Goal: Task Accomplishment & Management: Use online tool/utility

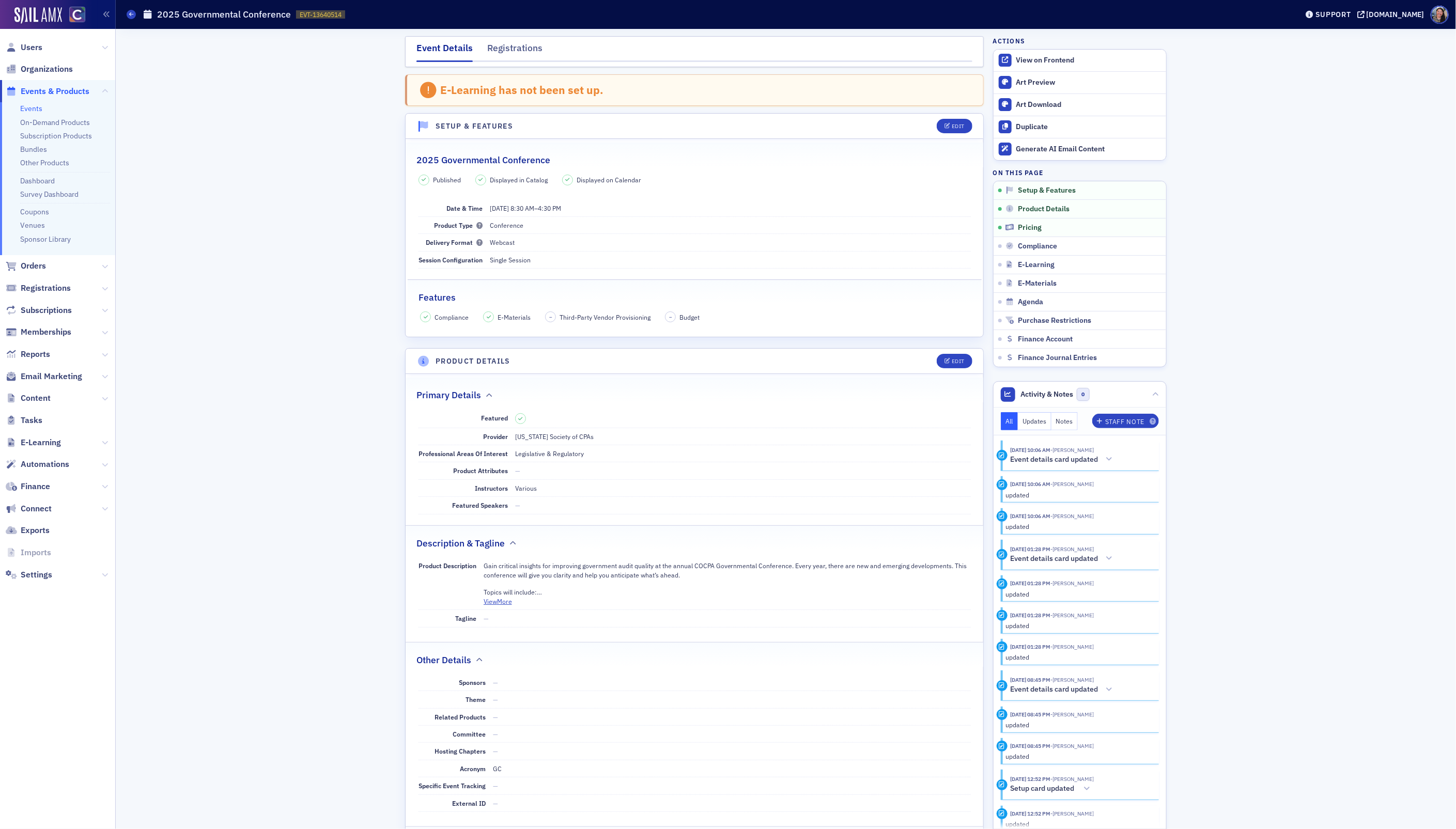
scroll to position [291, 0]
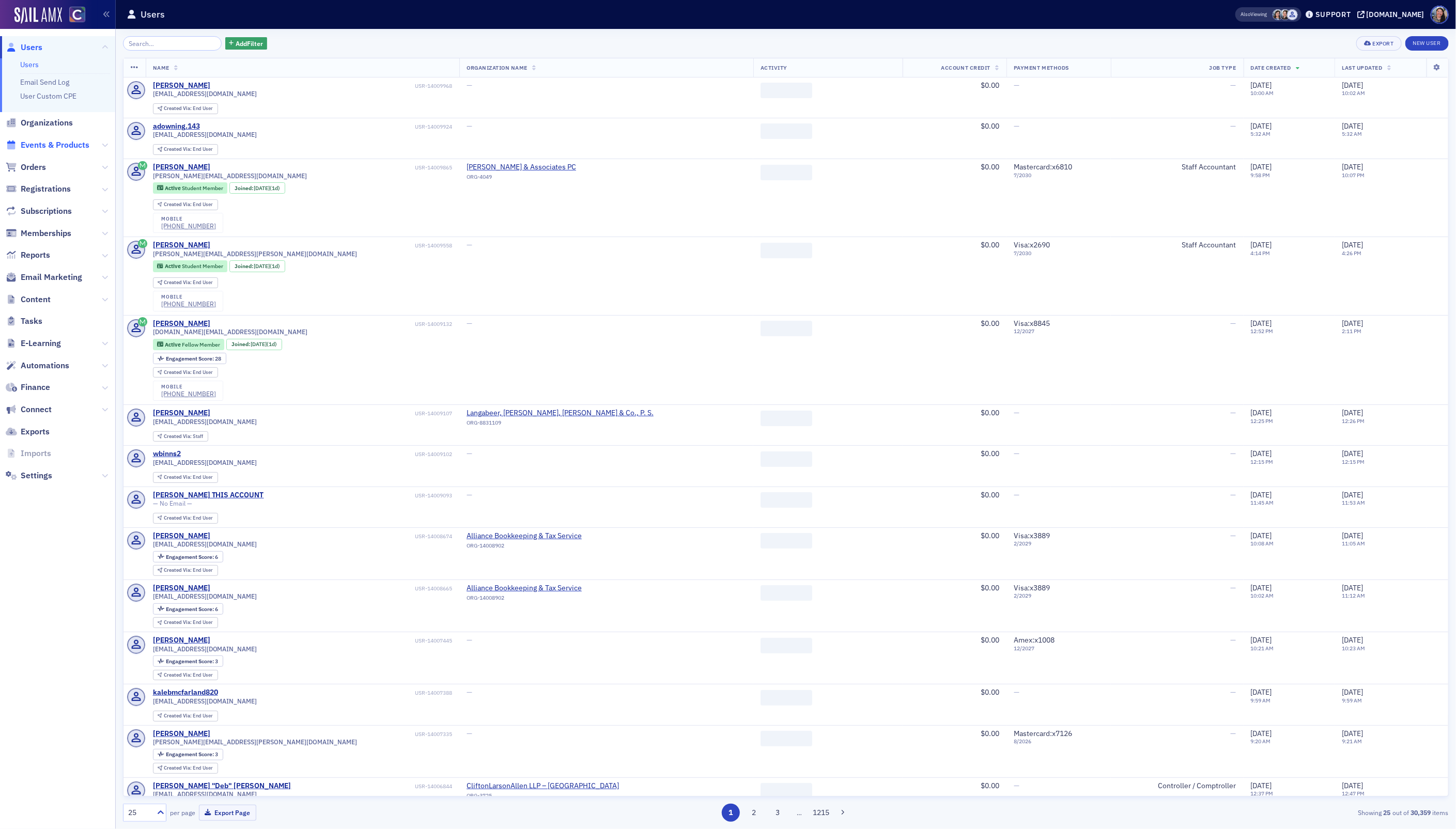
click at [73, 144] on span "Events & Products" at bounding box center [55, 145] width 69 height 12
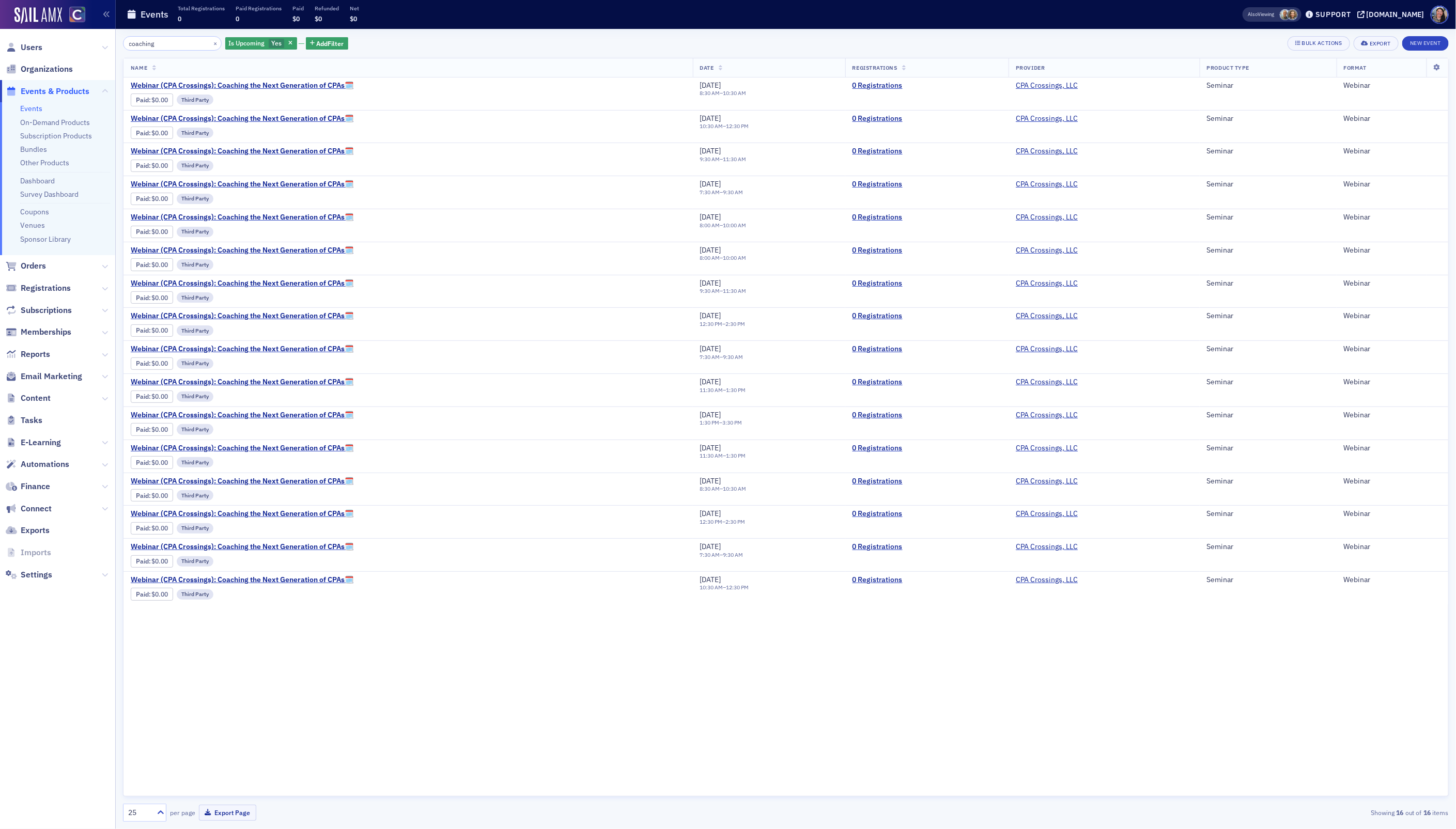
click at [179, 42] on input "coaching" at bounding box center [172, 43] width 99 height 15
type input "coaching"
click at [288, 44] on icon "button" at bounding box center [290, 44] width 4 height 6
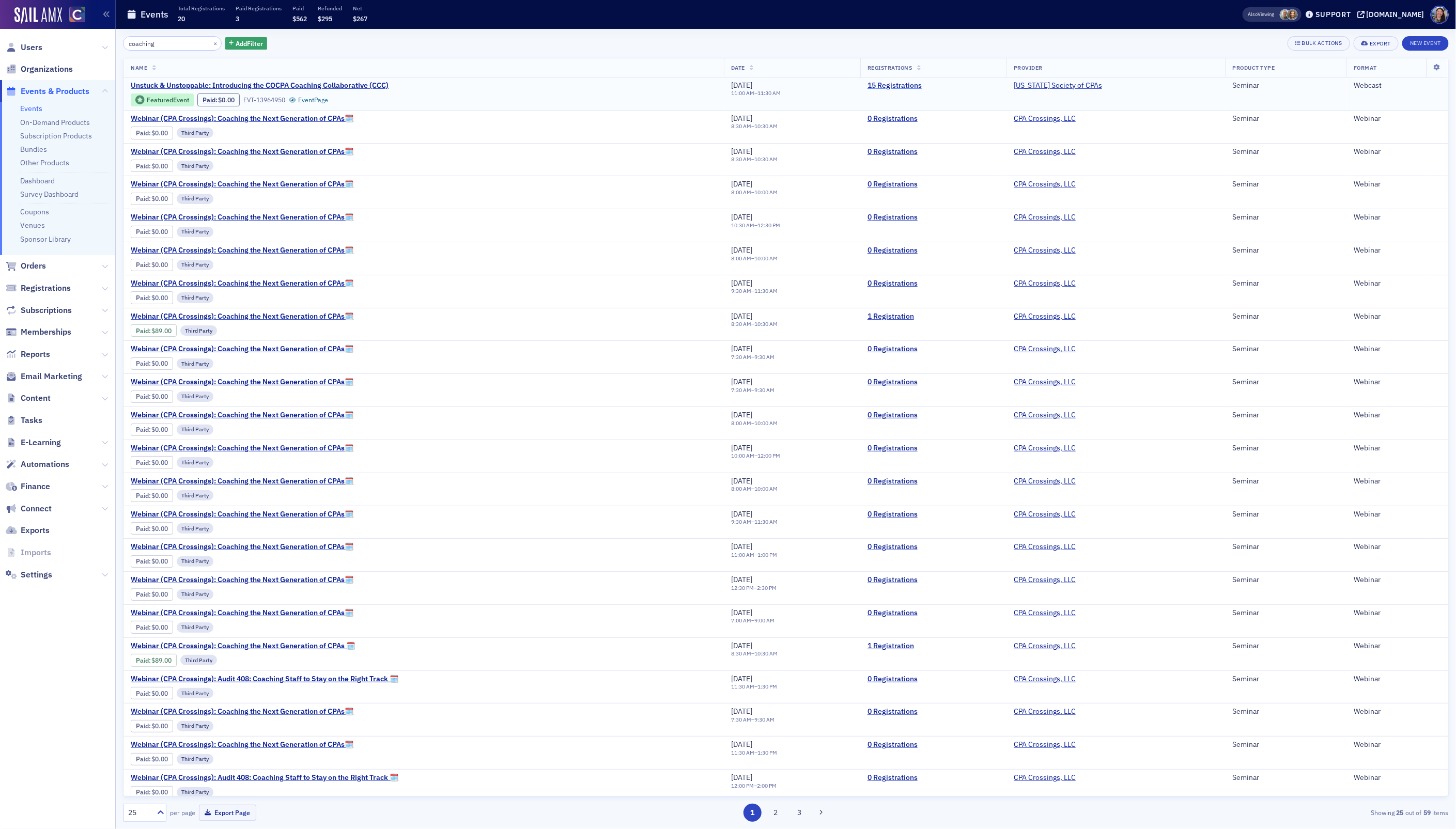
click at [903, 84] on link "15 Registrations" at bounding box center [933, 85] width 131 height 9
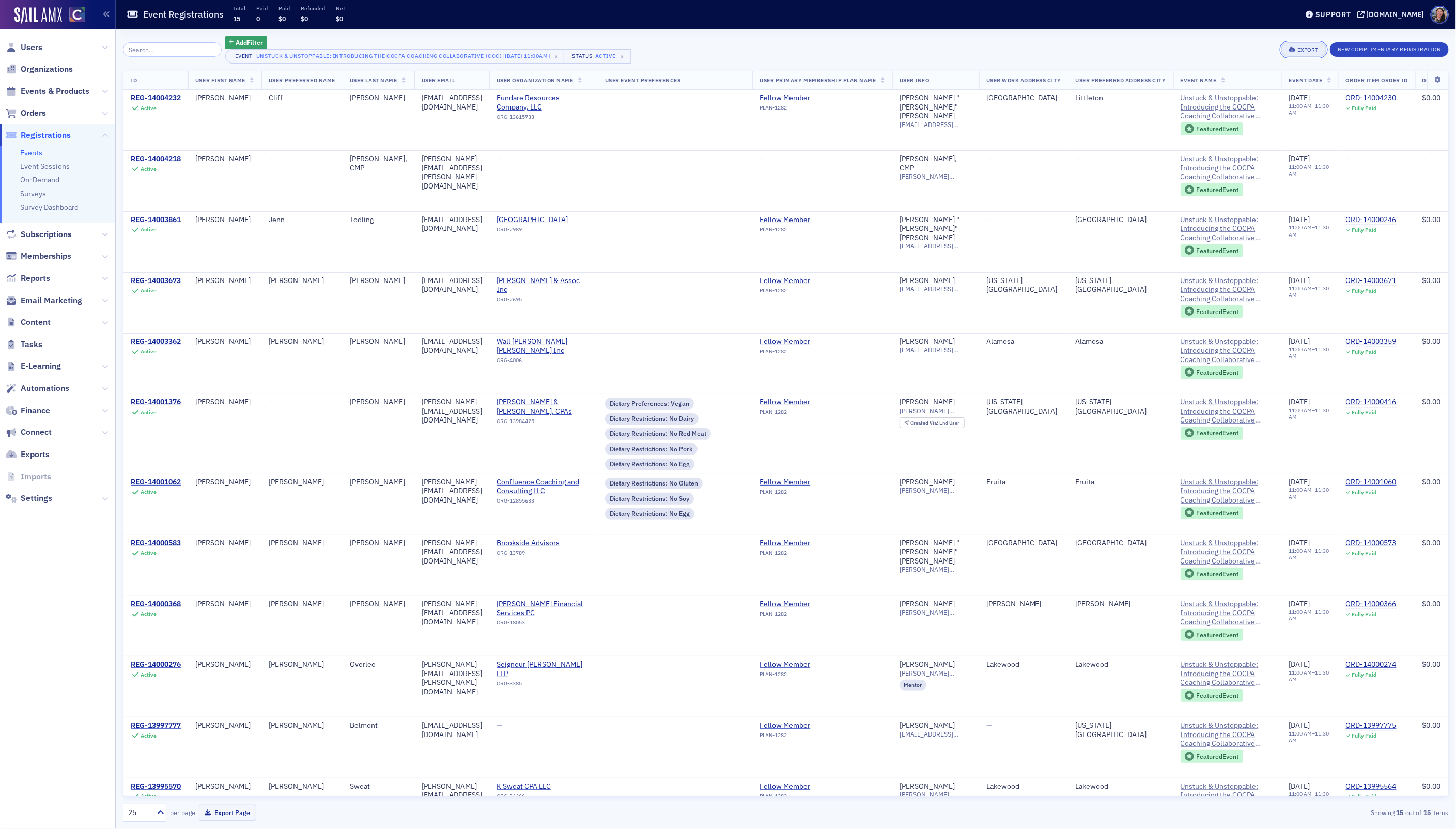
click at [1306, 50] on div "Export" at bounding box center [1308, 50] width 22 height 6
click at [1275, 82] on button "Export All ( 15 Event Registrations )" at bounding box center [1269, 84] width 112 height 17
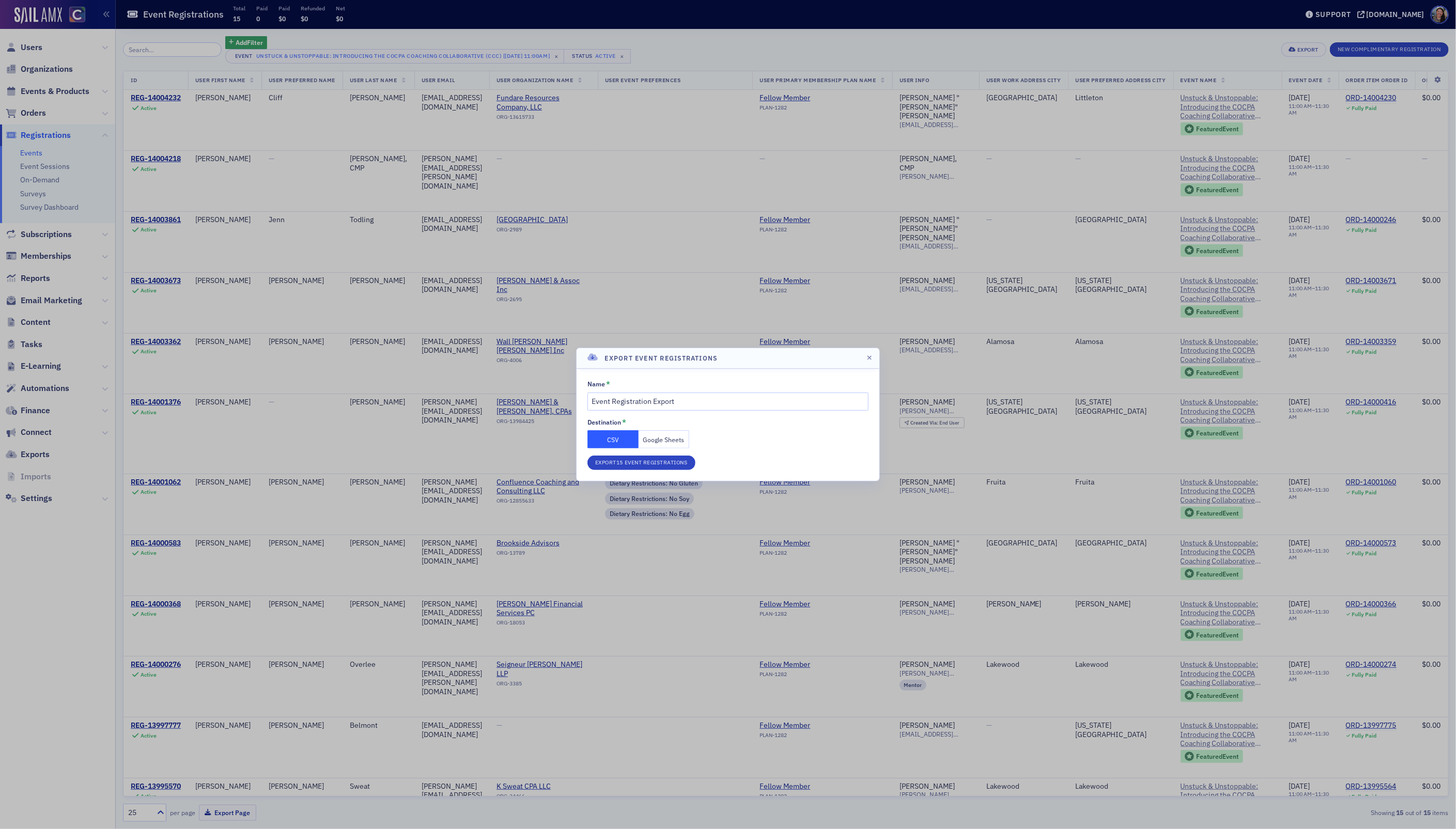
click at [647, 442] on button "Google Sheets" at bounding box center [664, 439] width 51 height 18
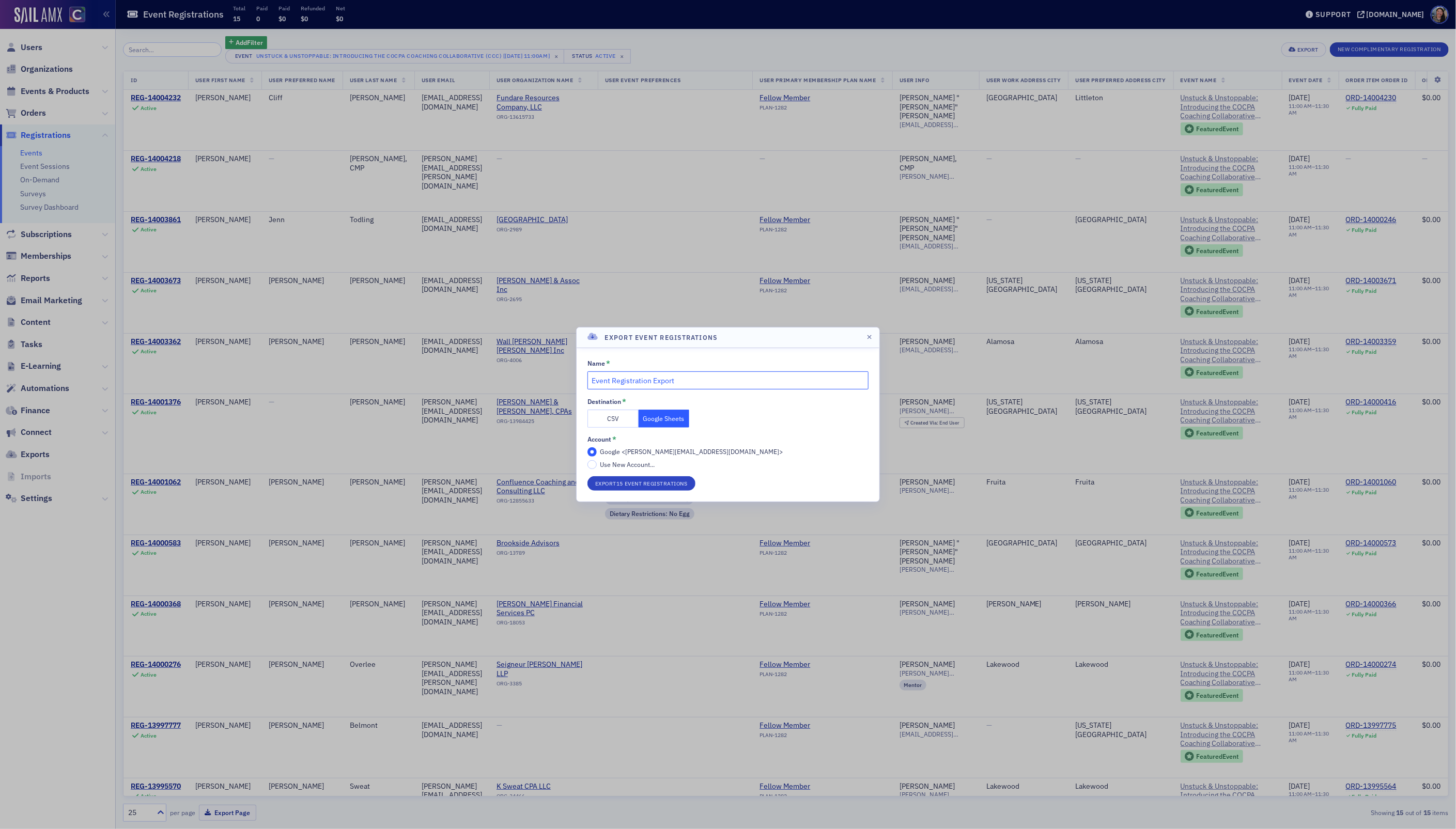
drag, startPoint x: 687, startPoint y: 384, endPoint x: 514, endPoint y: 340, distance: 178.5
click at [514, 339] on div "Export Event Registrations Name * Event Registration Export Destination * CSV G…" at bounding box center [728, 414] width 1456 height 829
type input "CCC"
click at [588, 476] on button "Export 15 Event Registrations" at bounding box center [642, 483] width 108 height 15
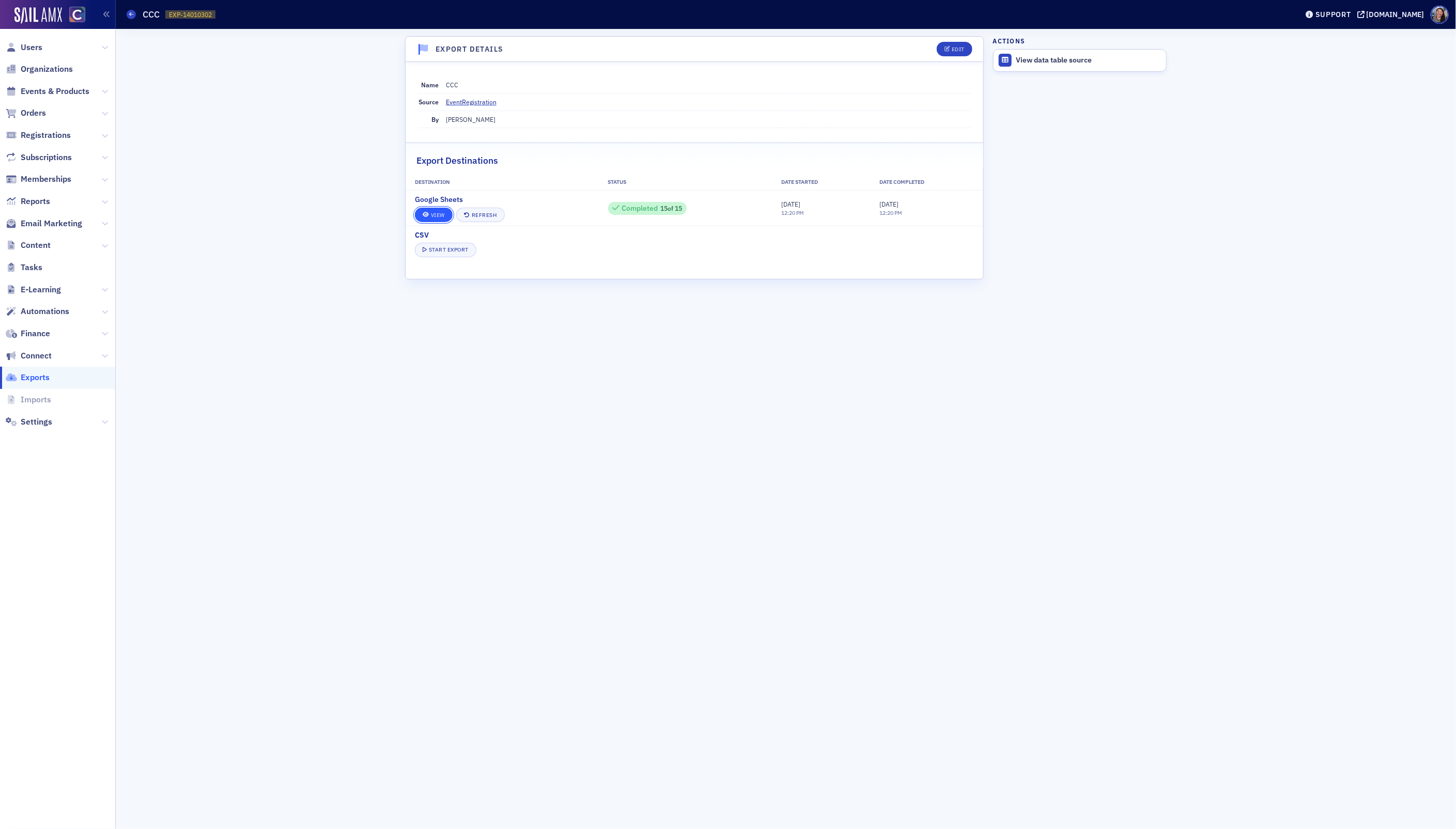
click at [438, 217] on link "View" at bounding box center [433, 215] width 37 height 15
